Goal: Information Seeking & Learning: Learn about a topic

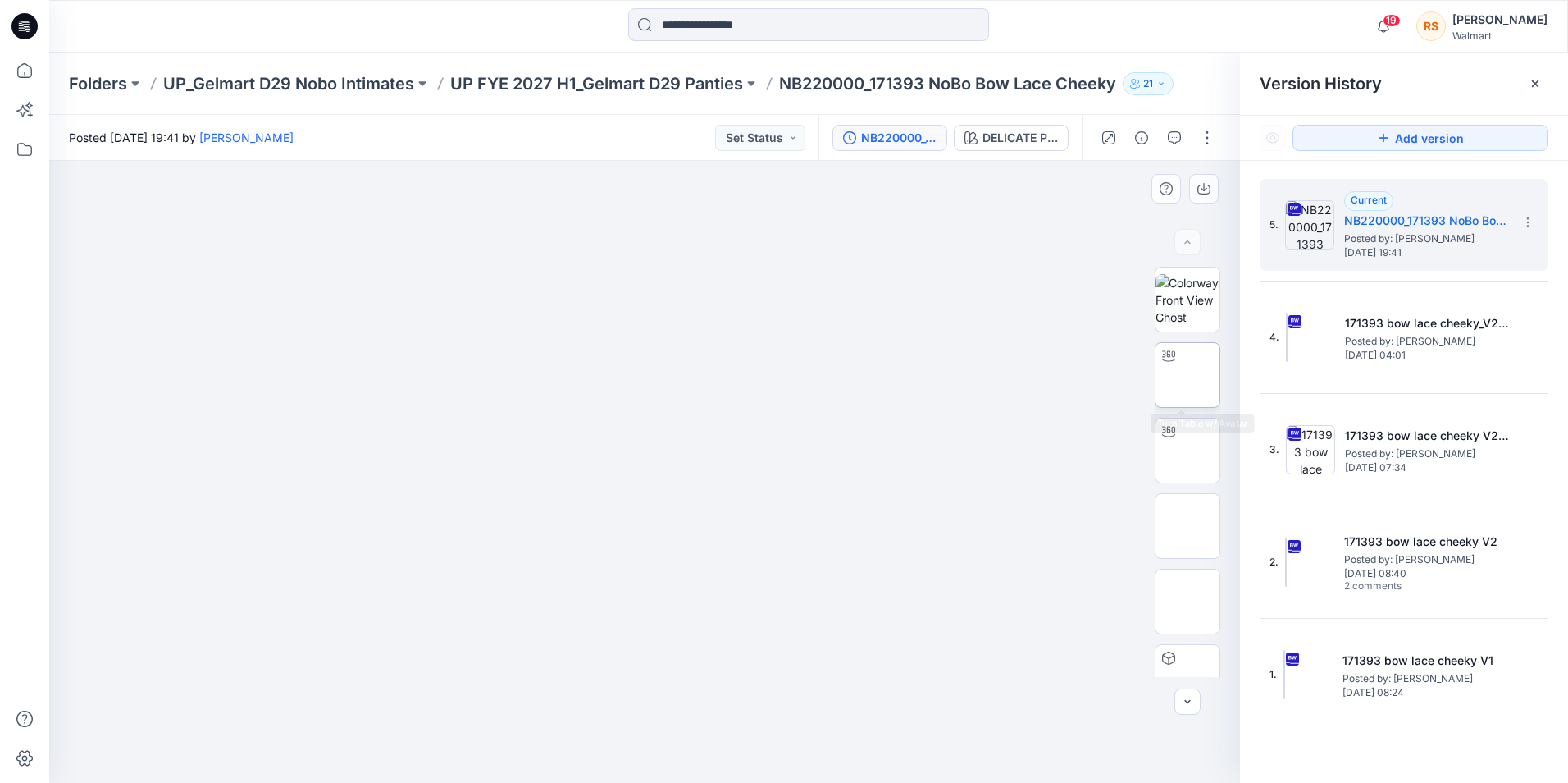
click at [1169, 357] on icon at bounding box center [1168, 357] width 13 height 10
drag, startPoint x: 646, startPoint y: 761, endPoint x: 894, endPoint y: 735, distance: 249.4
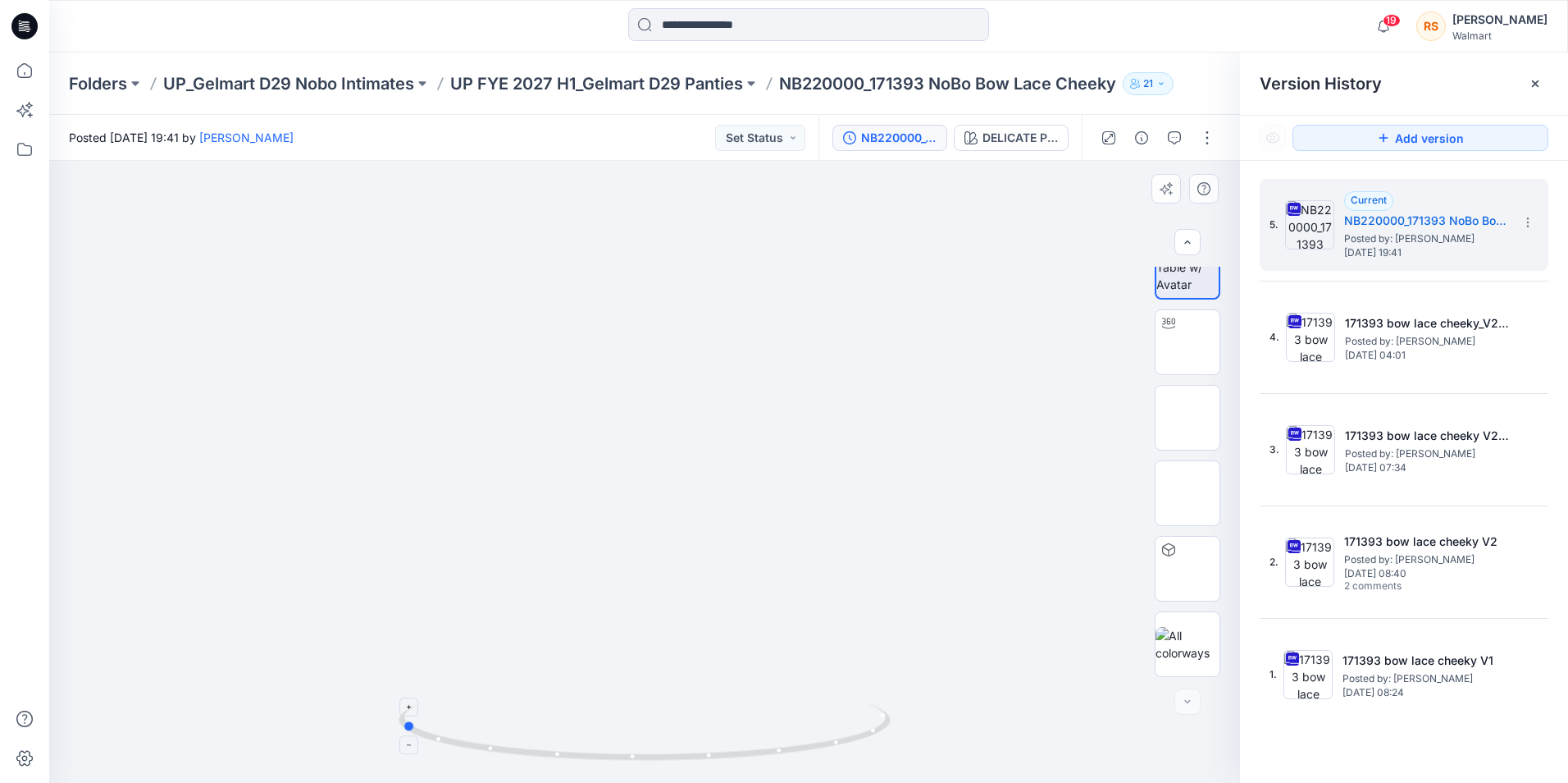
click at [894, 735] on icon at bounding box center [647, 733] width 496 height 61
drag, startPoint x: 411, startPoint y: 729, endPoint x: 582, endPoint y: 742, distance: 171.5
click at [582, 742] on icon at bounding box center [647, 733] width 496 height 61
drag, startPoint x: 573, startPoint y: 756, endPoint x: 663, endPoint y: 758, distance: 90.0
click at [635, 762] on icon at bounding box center [647, 733] width 496 height 61
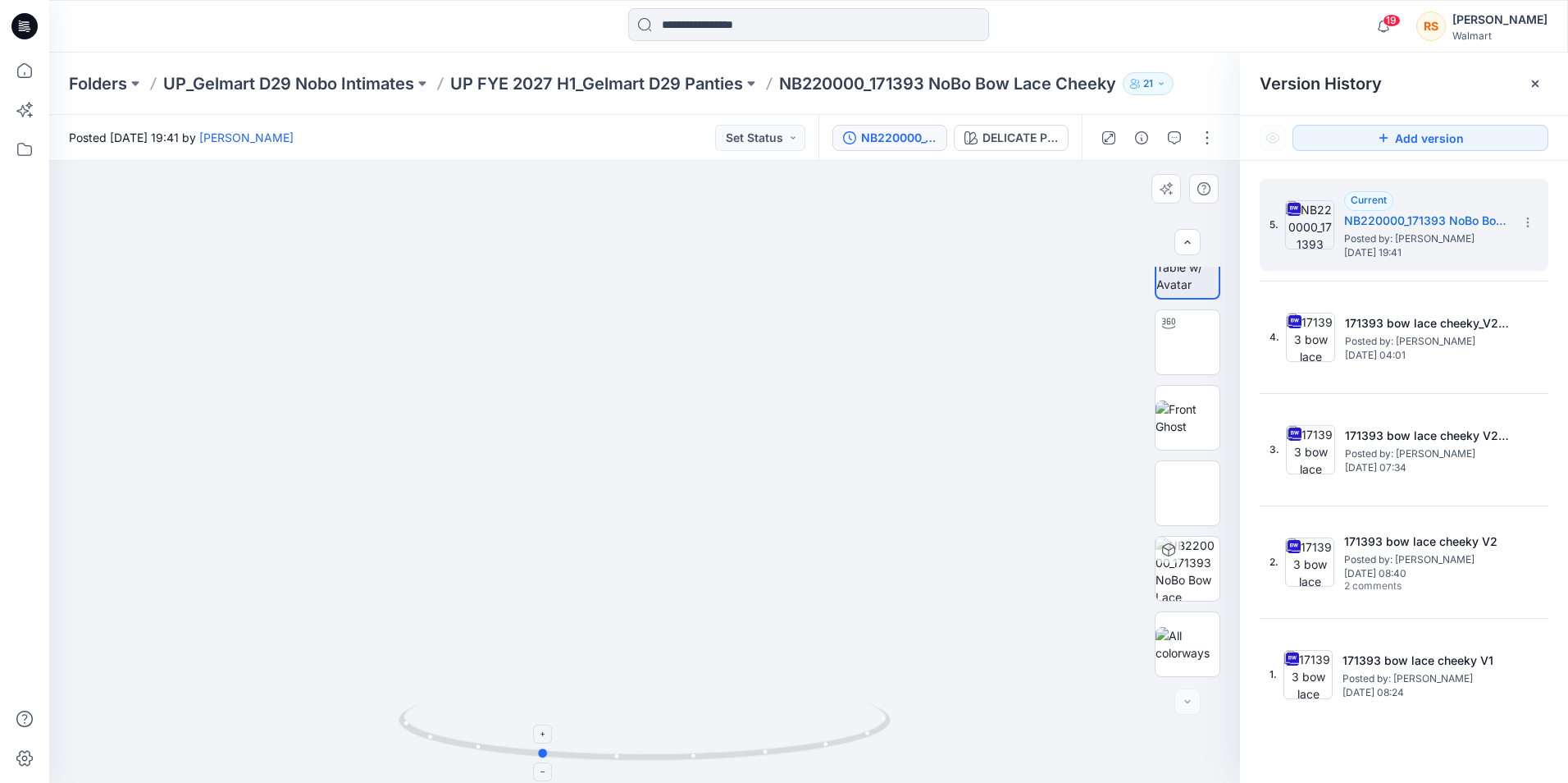
drag, startPoint x: 635, startPoint y: 761, endPoint x: 541, endPoint y: 749, distance: 94.8
click at [541, 749] on icon at bounding box center [647, 733] width 496 height 61
drag, startPoint x: 541, startPoint y: 758, endPoint x: 643, endPoint y: 760, distance: 102.0
click at [643, 760] on icon at bounding box center [647, 733] width 496 height 61
drag, startPoint x: 642, startPoint y: 759, endPoint x: 806, endPoint y: 730, distance: 166.5
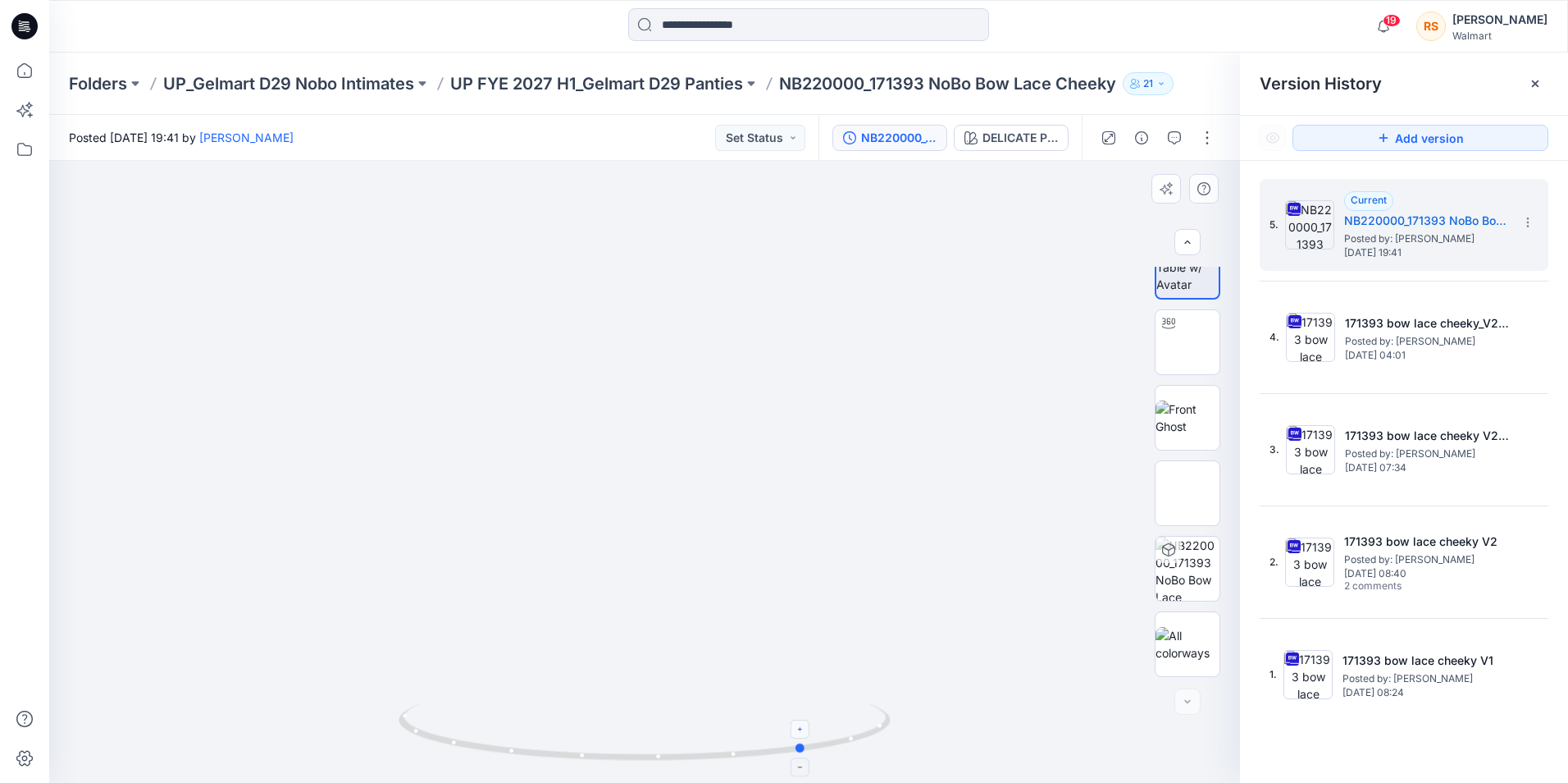
click at [806, 730] on icon at bounding box center [647, 733] width 496 height 61
drag, startPoint x: 658, startPoint y: 761, endPoint x: 648, endPoint y: 753, distance: 12.8
click at [648, 753] on icon at bounding box center [647, 733] width 496 height 61
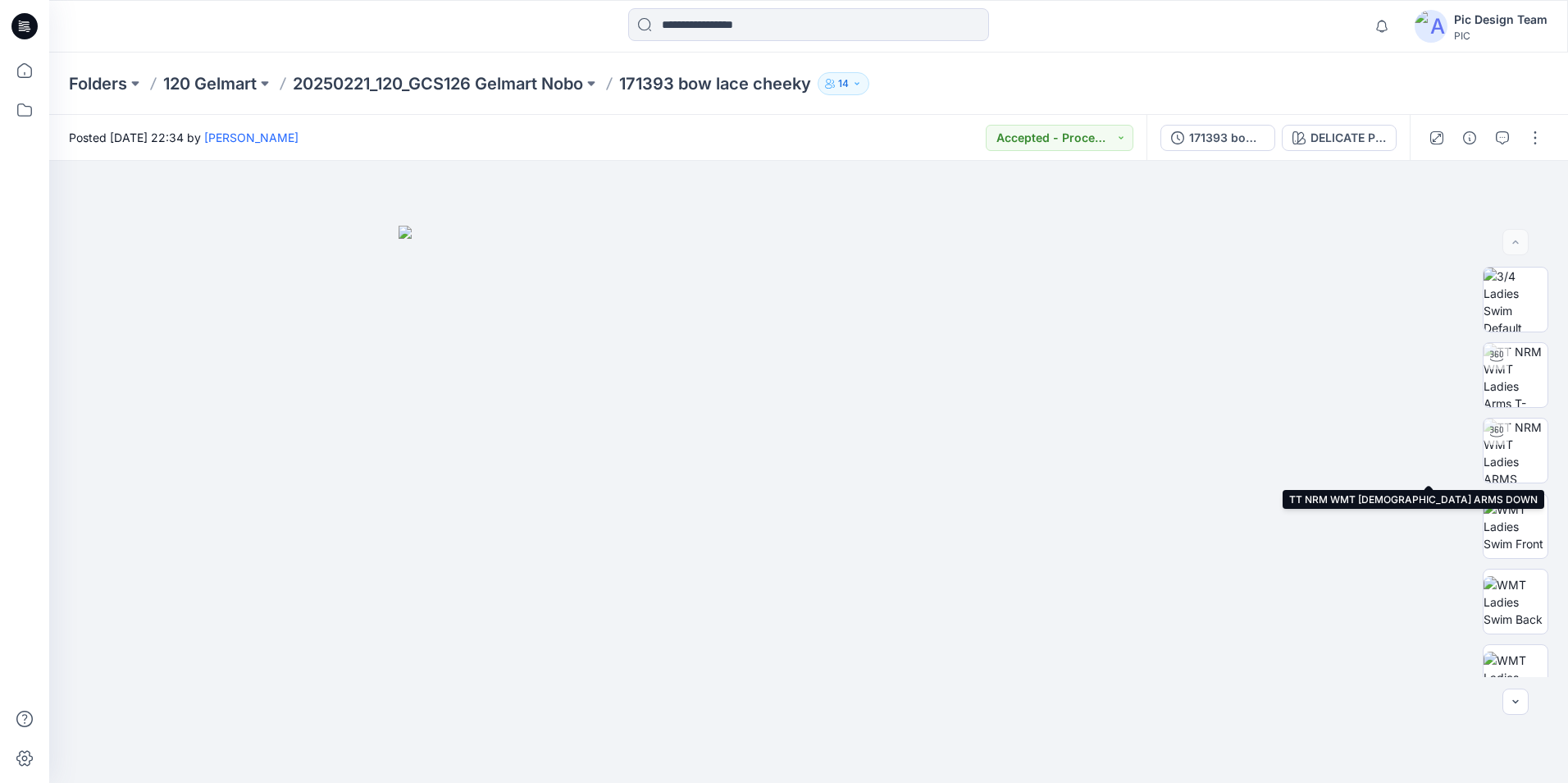
click at [1511, 461] on img at bounding box center [1515, 451] width 64 height 64
